Goal: Information Seeking & Learning: Learn about a topic

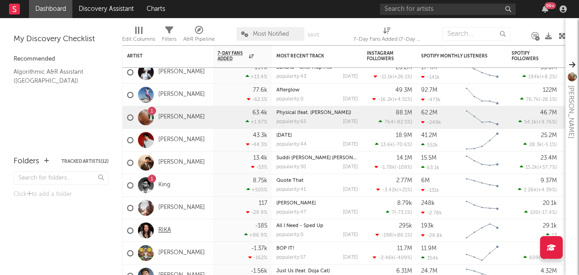
click at [162, 229] on link "RIKA" at bounding box center [164, 231] width 13 height 8
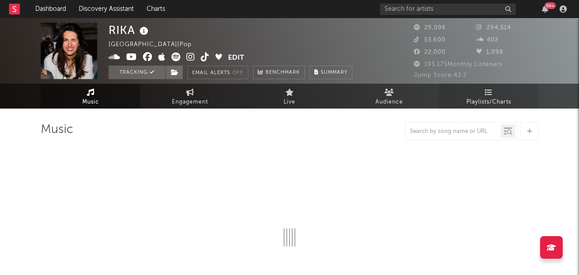
click at [464, 86] on link "Playlists/Charts" at bounding box center [489, 96] width 100 height 25
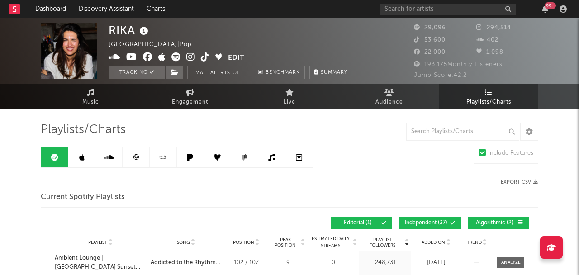
click at [138, 162] on link at bounding box center [136, 157] width 27 height 20
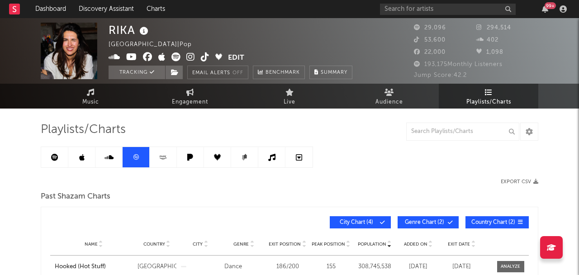
click at [84, 166] on link at bounding box center [81, 157] width 27 height 20
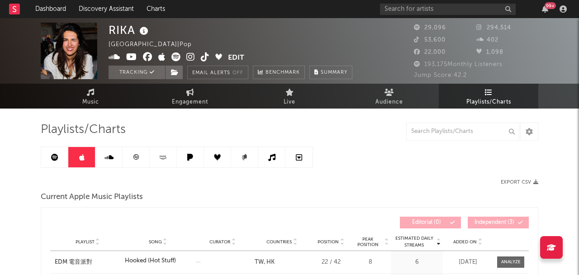
click at [457, 15] on div "99 +" at bounding box center [475, 9] width 190 height 18
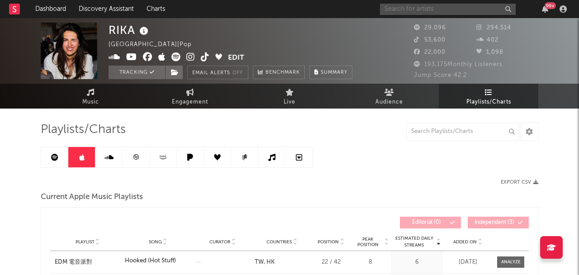
click at [461, 11] on input "text" at bounding box center [448, 9] width 136 height 11
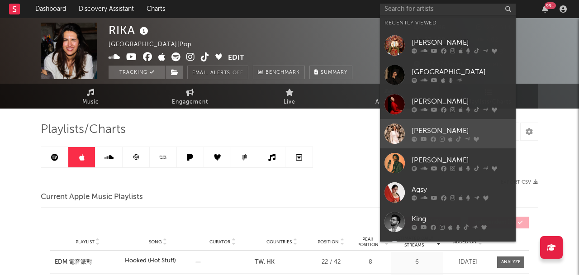
click at [460, 132] on div "[PERSON_NAME]" at bounding box center [462, 130] width 100 height 11
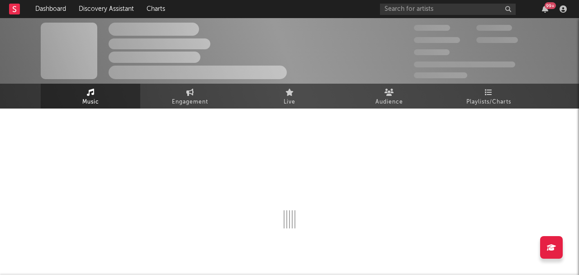
drag, startPoint x: 488, startPoint y: 96, endPoint x: 351, endPoint y: 81, distance: 138.4
click at [488, 97] on span "Playlists/Charts" at bounding box center [489, 102] width 45 height 11
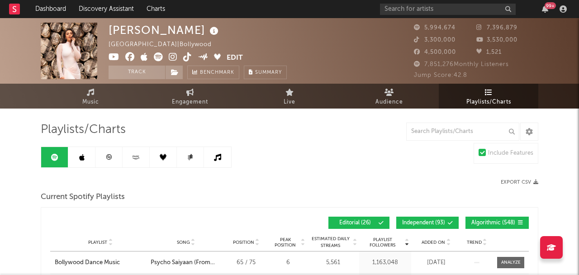
click at [114, 159] on link at bounding box center [108, 157] width 27 height 20
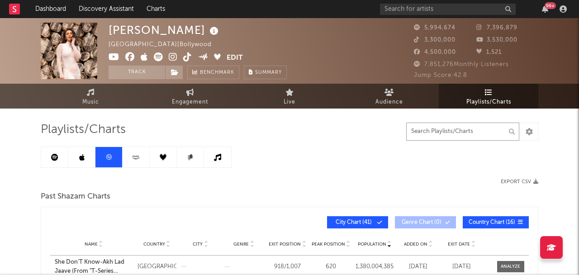
click at [481, 128] on input "text" at bounding box center [462, 132] width 113 height 18
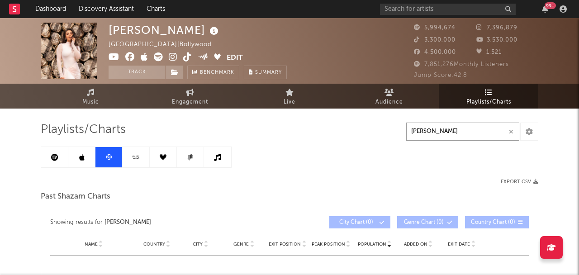
type input "[PERSON_NAME]"
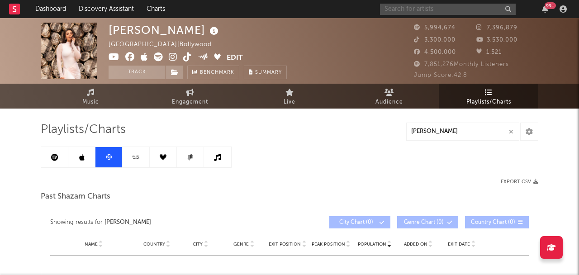
click at [484, 9] on input "text" at bounding box center [448, 9] width 136 height 11
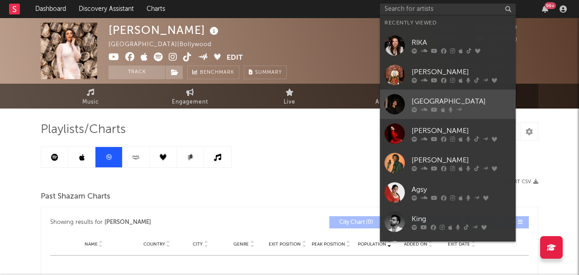
click at [481, 108] on div at bounding box center [462, 109] width 100 height 5
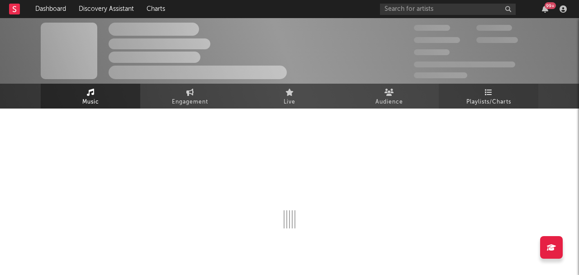
click at [481, 100] on span "Playlists/Charts" at bounding box center [489, 102] width 45 height 11
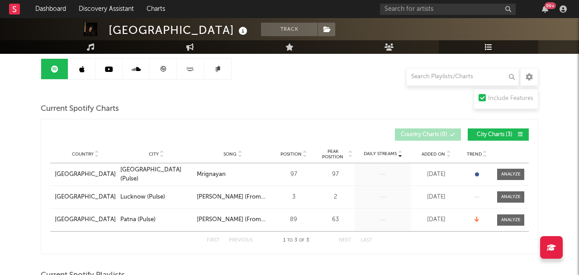
scroll to position [90, 0]
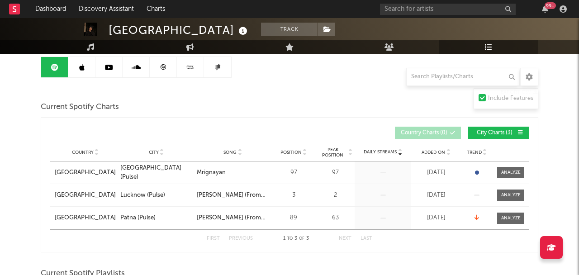
click at [155, 69] on link at bounding box center [163, 67] width 27 height 20
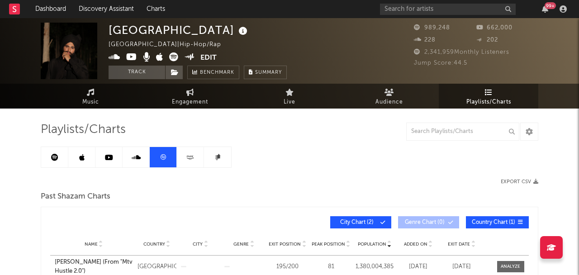
click at [115, 161] on link at bounding box center [108, 157] width 27 height 20
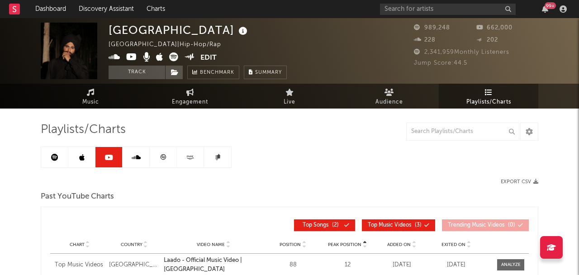
click at [414, 17] on div "99 +" at bounding box center [475, 9] width 190 height 18
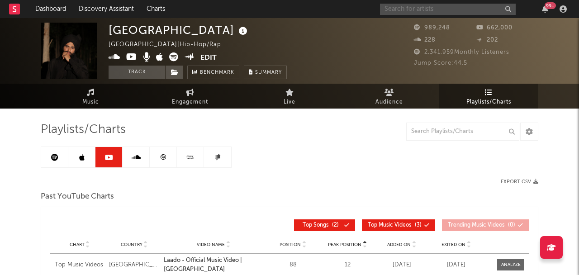
click at [412, 13] on input "text" at bounding box center [448, 9] width 136 height 11
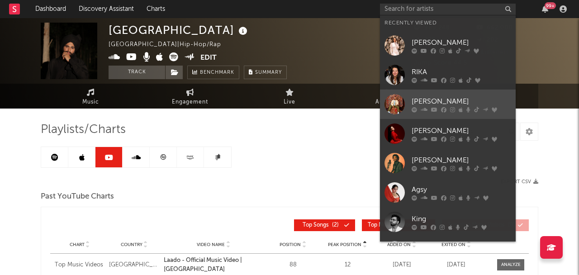
click at [435, 100] on div "[PERSON_NAME]" at bounding box center [462, 101] width 100 height 11
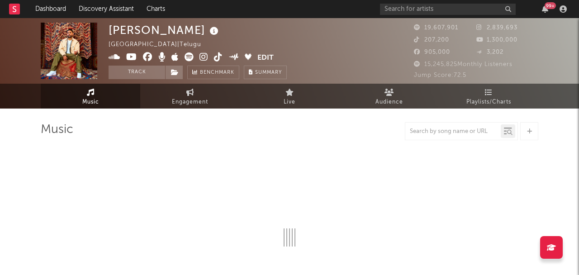
select select "6m"
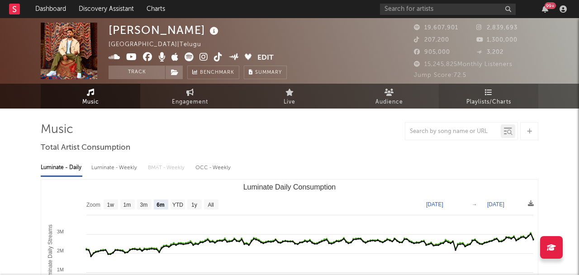
click at [501, 95] on link "Playlists/Charts" at bounding box center [489, 96] width 100 height 25
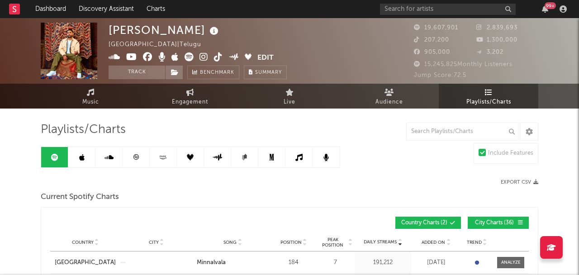
click at [134, 157] on icon at bounding box center [136, 157] width 7 height 7
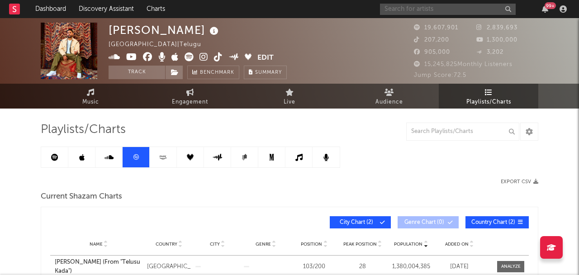
click at [481, 7] on input "text" at bounding box center [448, 9] width 136 height 11
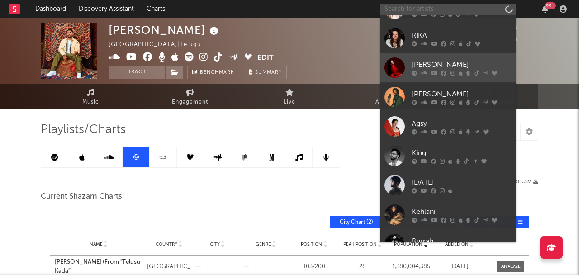
scroll to position [83, 0]
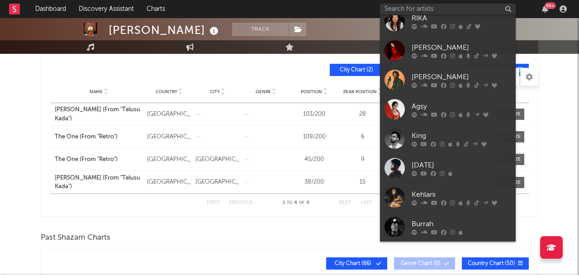
click at [448, 222] on div "Burrah" at bounding box center [462, 224] width 100 height 11
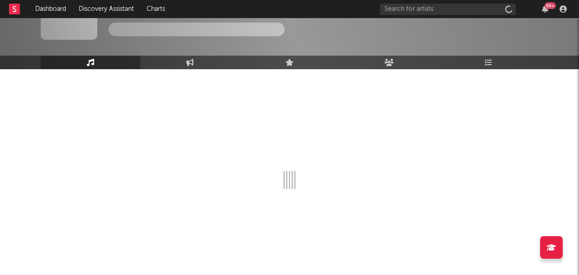
scroll to position [39, 0]
select select "6m"
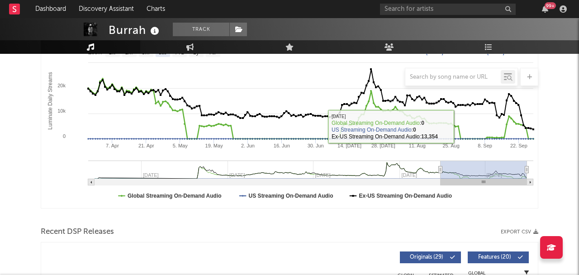
select select "6m"
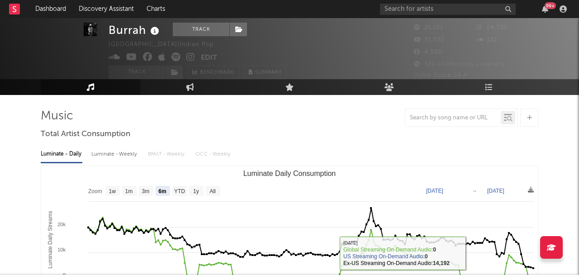
scroll to position [0, 0]
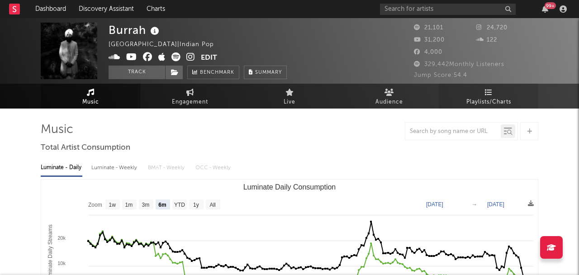
click at [486, 94] on icon at bounding box center [489, 92] width 8 height 7
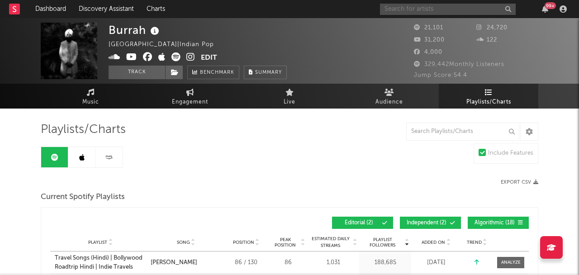
click at [469, 8] on input "text" at bounding box center [448, 9] width 136 height 11
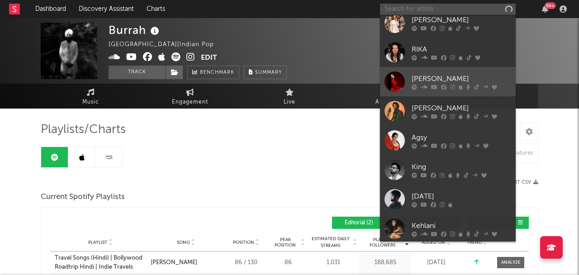
scroll to position [83, 0]
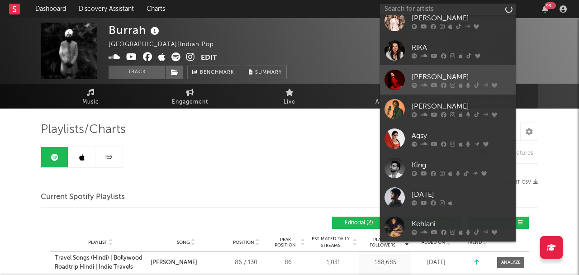
click at [470, 78] on div "[PERSON_NAME]" at bounding box center [462, 76] width 100 height 11
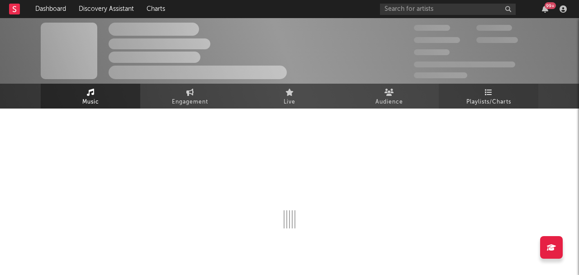
click at [477, 93] on link "Playlists/Charts" at bounding box center [489, 96] width 100 height 25
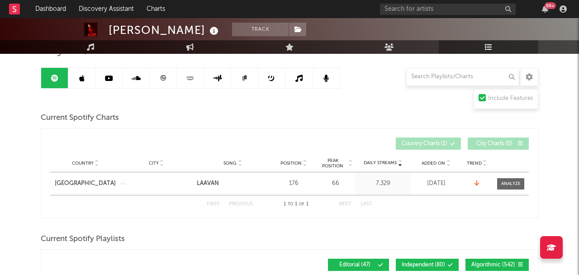
scroll to position [83, 0]
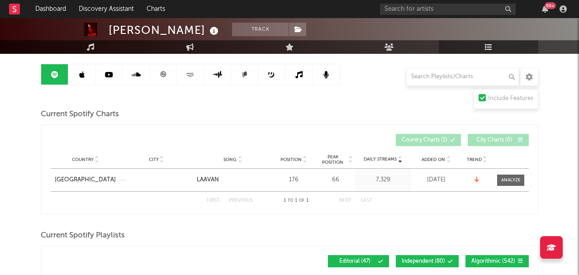
click at [166, 71] on icon at bounding box center [163, 74] width 7 height 7
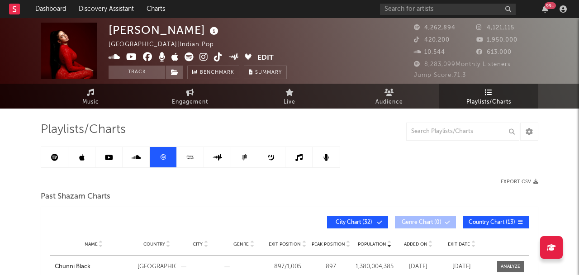
click at [104, 159] on link at bounding box center [108, 157] width 27 height 20
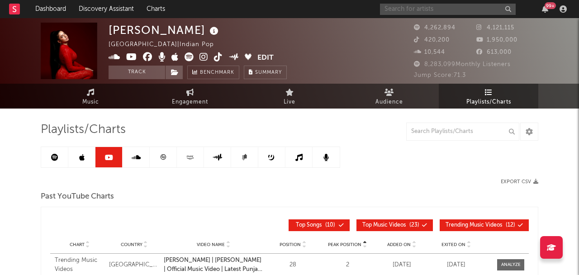
click at [430, 12] on input "text" at bounding box center [448, 9] width 136 height 11
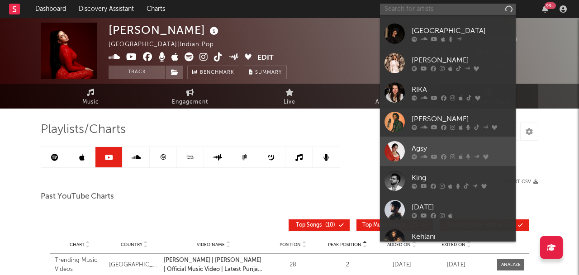
scroll to position [83, 0]
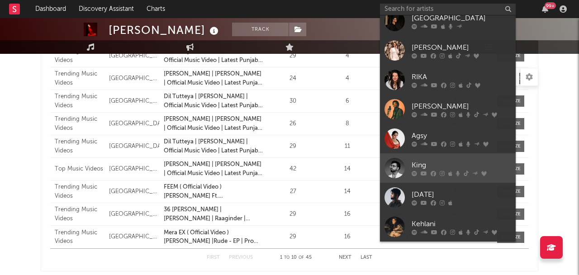
click at [440, 165] on div "King" at bounding box center [462, 165] width 100 height 11
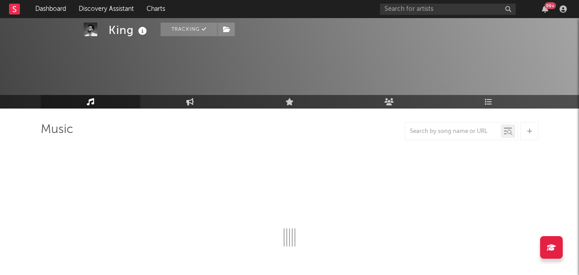
select select "6m"
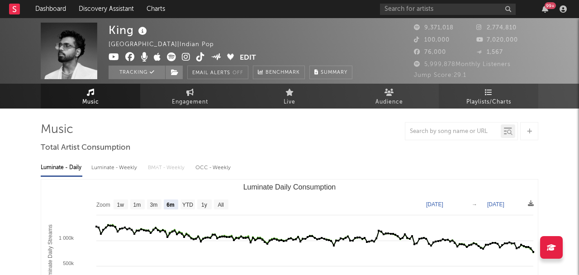
click at [482, 98] on span "Playlists/Charts" at bounding box center [489, 102] width 45 height 11
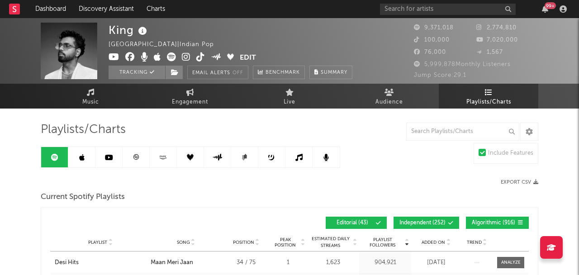
click at [119, 155] on link at bounding box center [108, 157] width 27 height 20
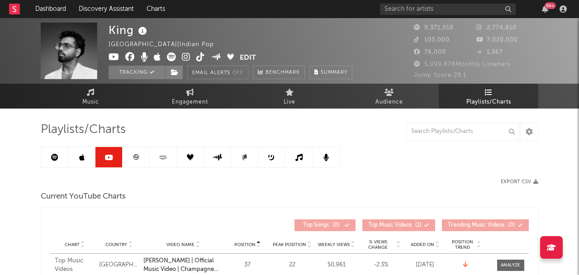
click at [129, 155] on link at bounding box center [136, 157] width 27 height 20
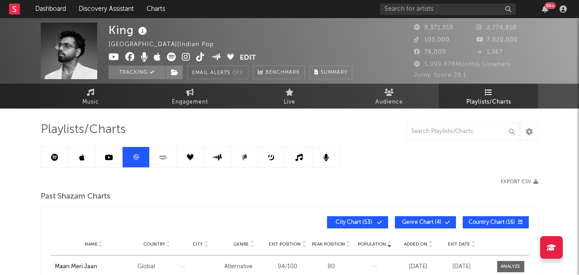
click at [104, 165] on link at bounding box center [108, 157] width 27 height 20
